Goal: Task Accomplishment & Management: Use online tool/utility

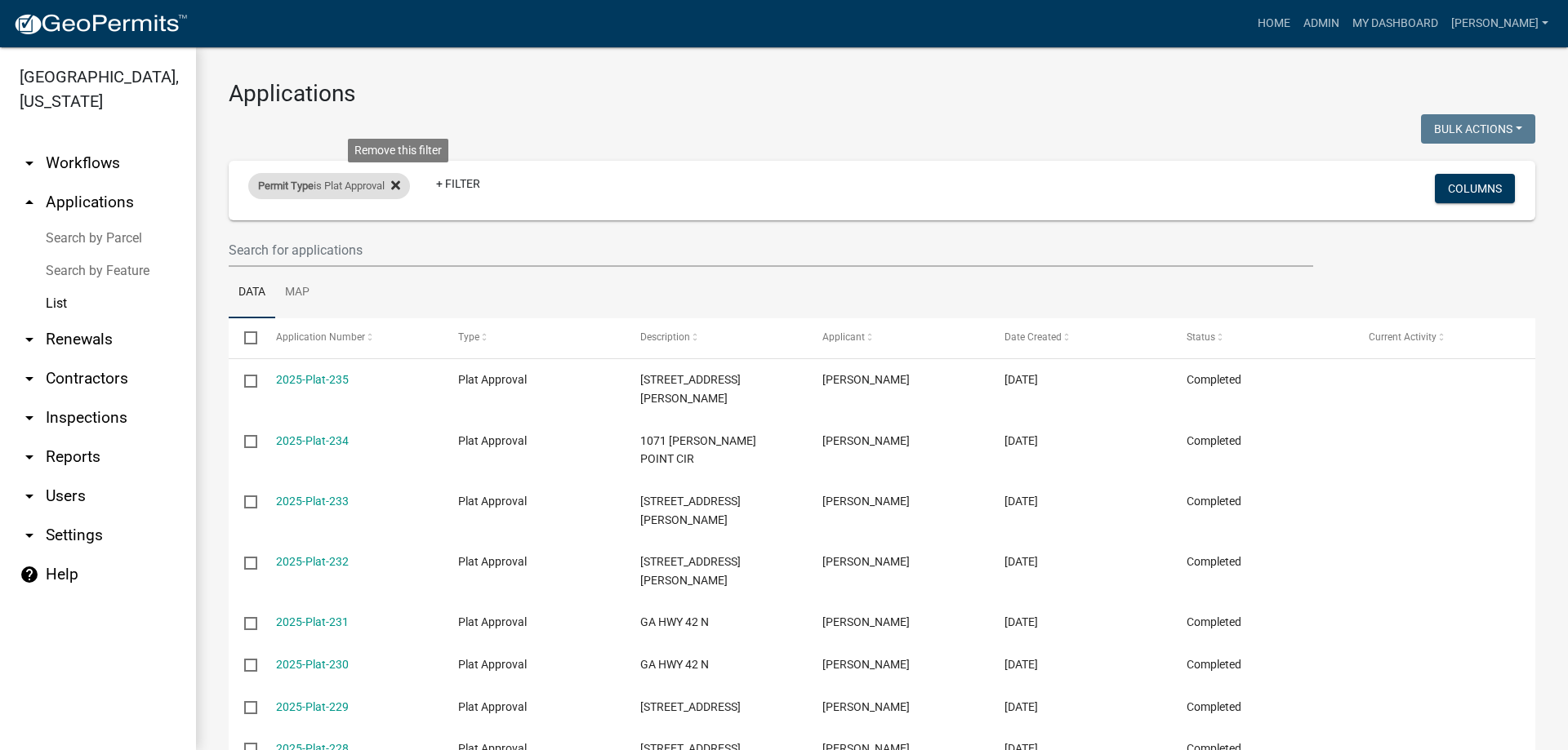
click at [400, 185] on icon at bounding box center [395, 185] width 9 height 13
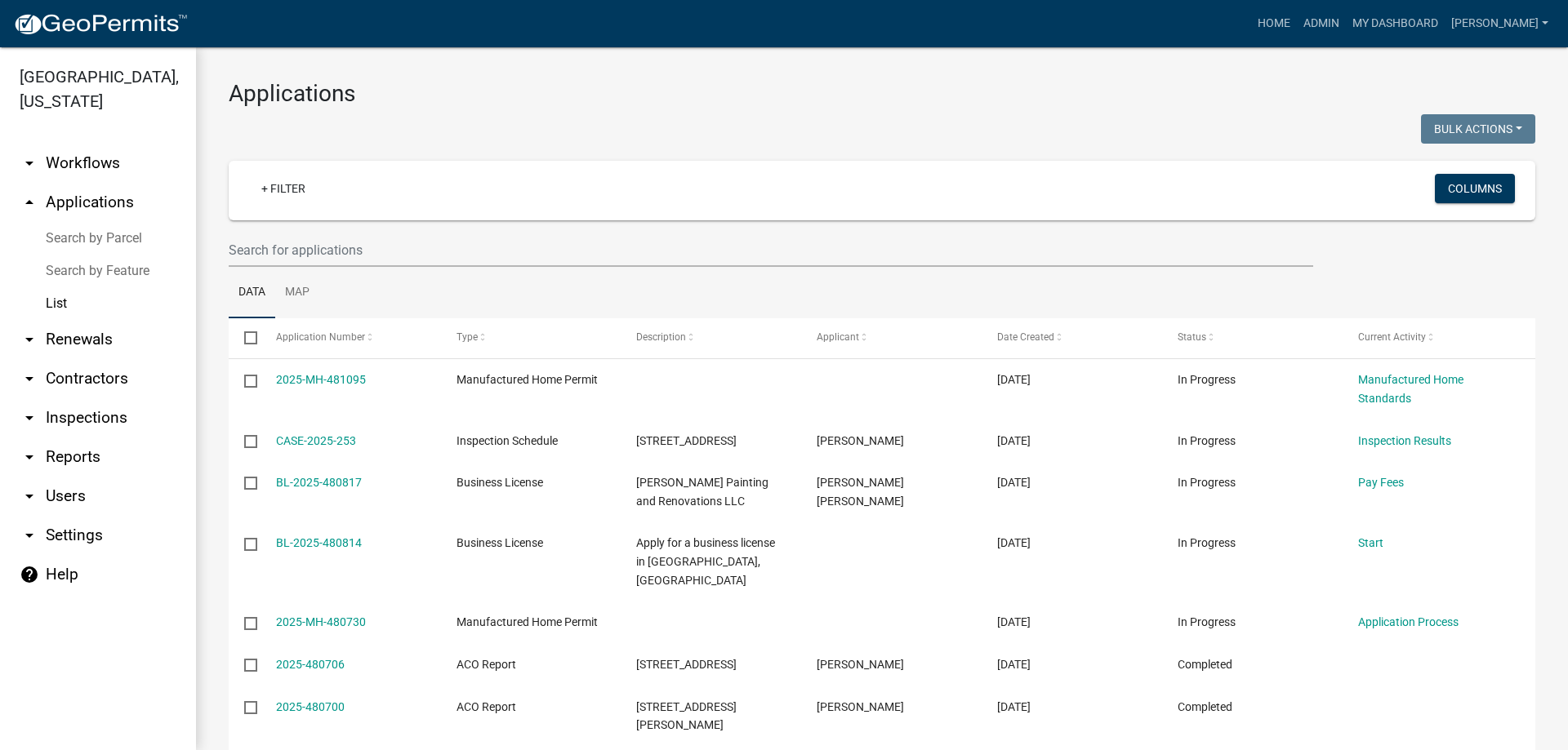
click at [65, 303] on link "List" at bounding box center [98, 304] width 196 height 33
click at [56, 200] on link "arrow_drop_up Applications" at bounding box center [98, 202] width 196 height 39
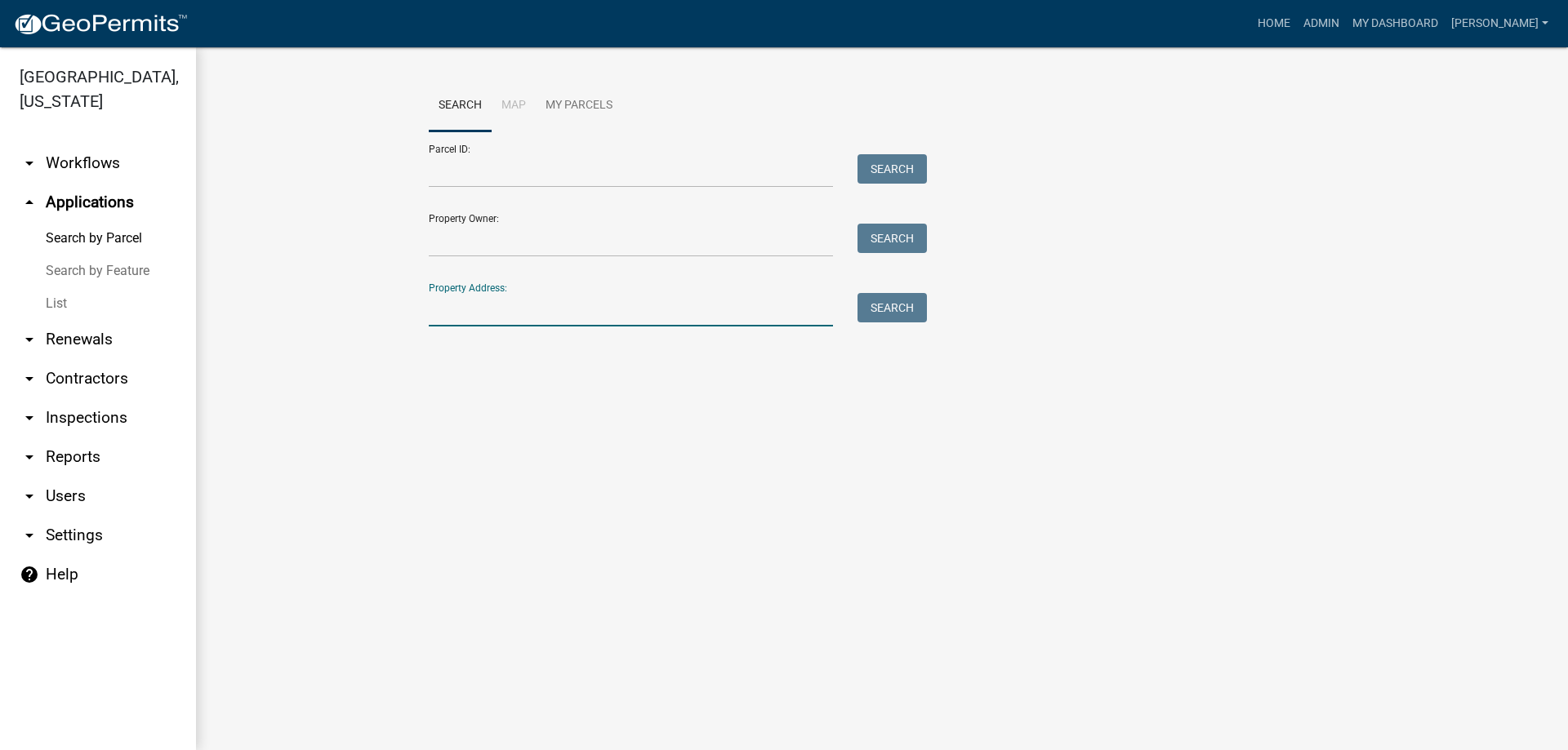
click at [504, 324] on input "Property Address:" at bounding box center [630, 310] width 404 height 34
click at [915, 318] on button "Search" at bounding box center [892, 307] width 69 height 30
drag, startPoint x: 486, startPoint y: 310, endPoint x: 389, endPoint y: 322, distance: 97.7
click at [394, 321] on wm-workflow-application-search-view "Search Map My Parcels Parcel ID: Search Property Owner: Search Property Address…" at bounding box center [882, 237] width 1306 height 314
type input "76"
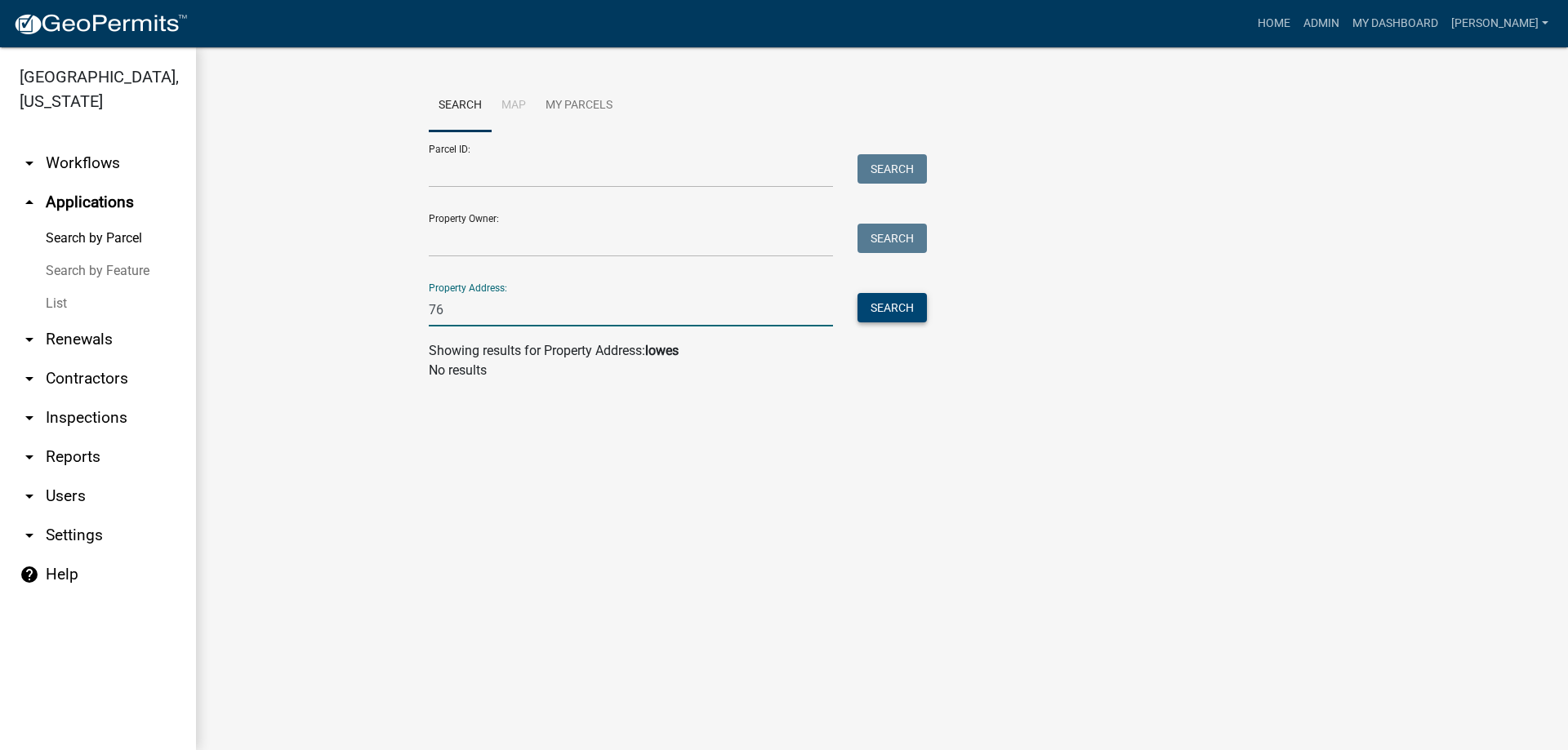
click at [897, 319] on button "Search" at bounding box center [892, 307] width 69 height 30
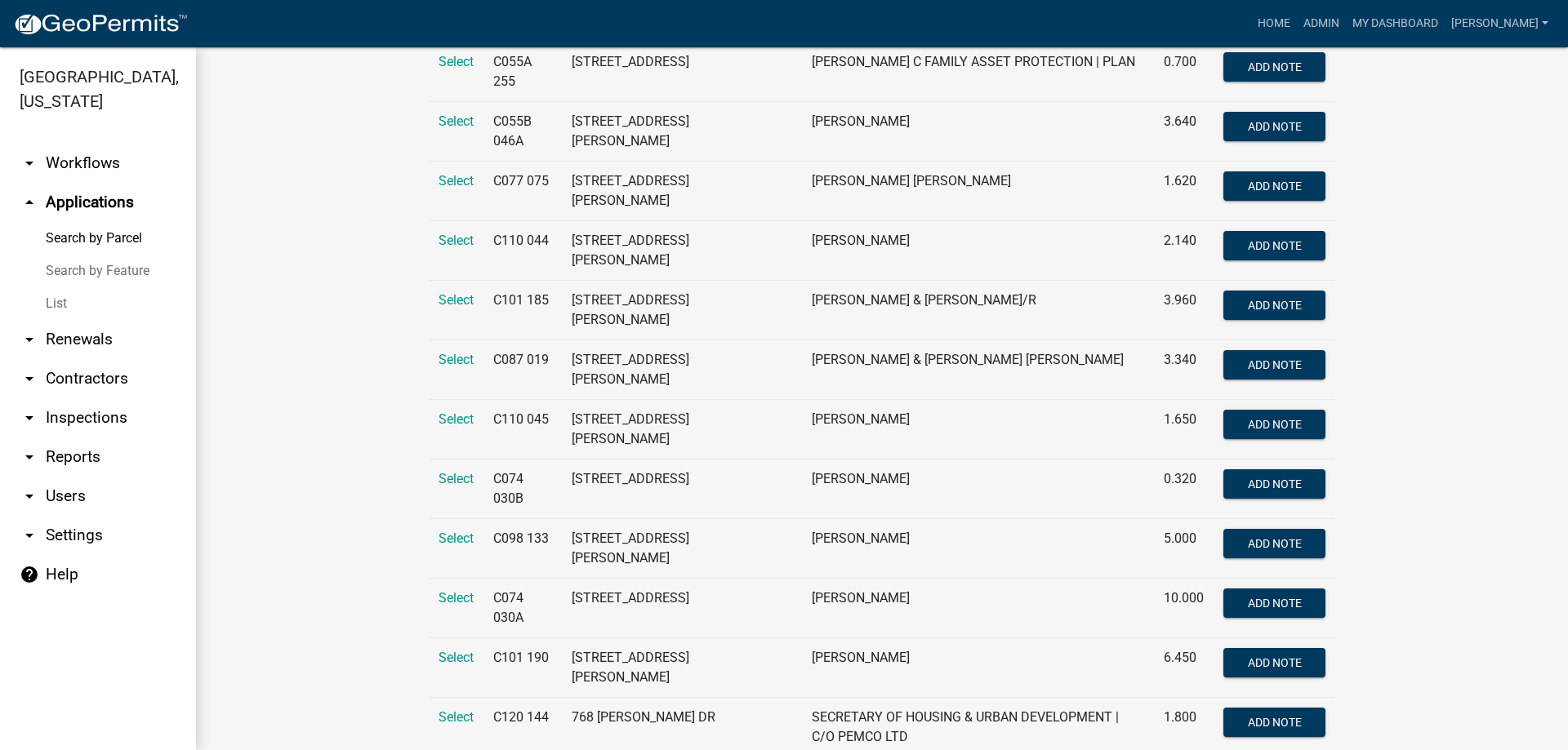
scroll to position [1306, 0]
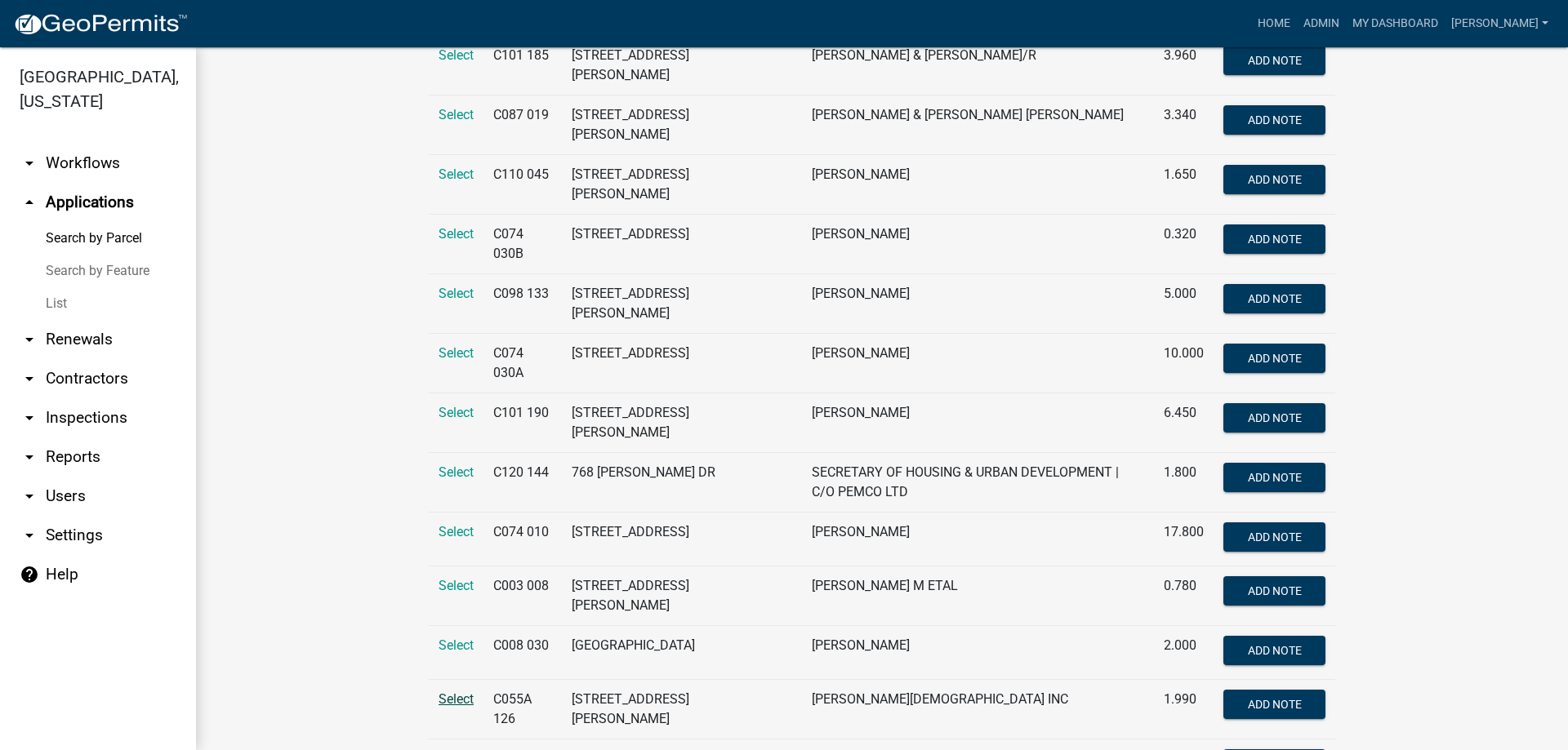
click at [442, 692] on span "Select" at bounding box center [457, 699] width 35 height 15
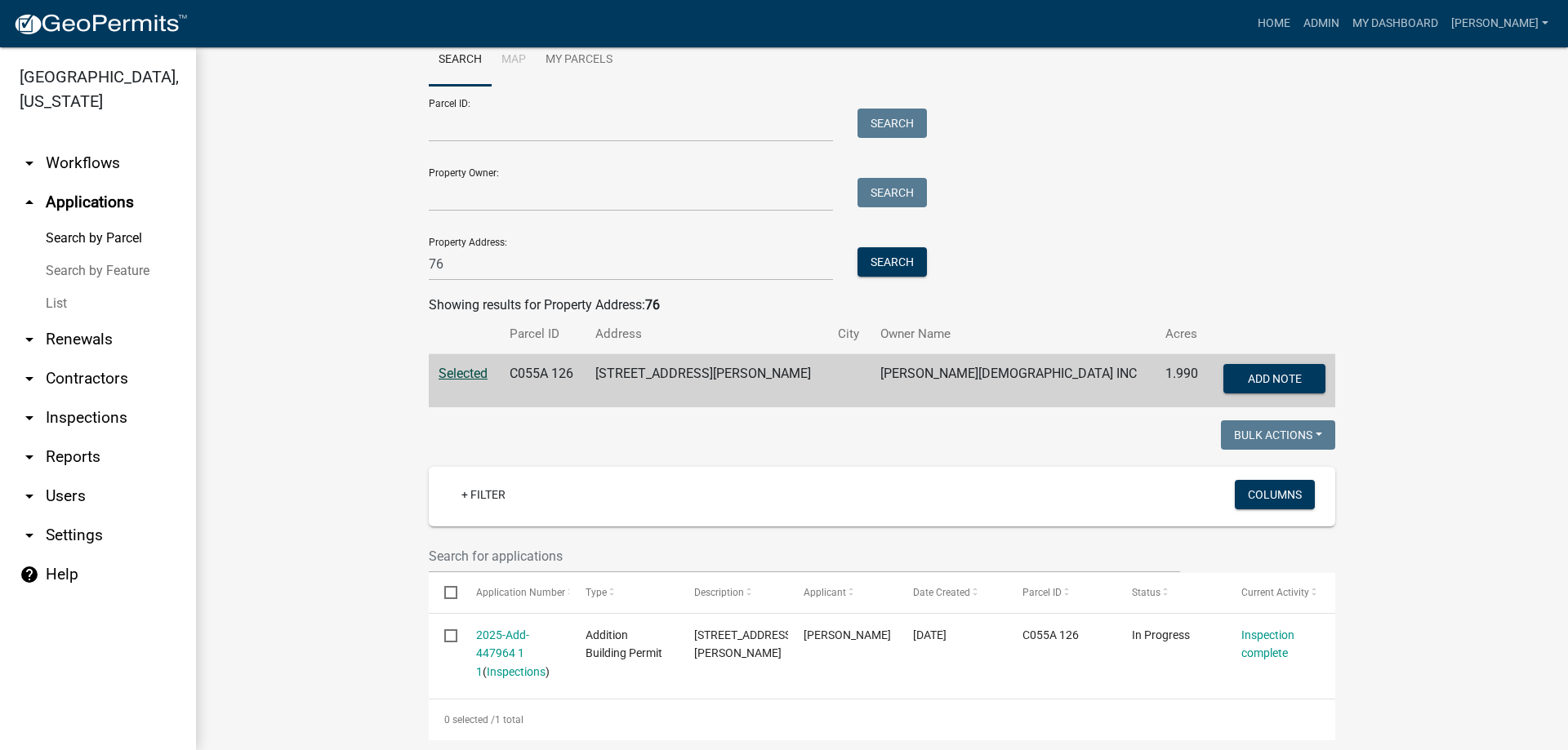
scroll to position [68, 0]
